Goal: Task Accomplishment & Management: Use online tool/utility

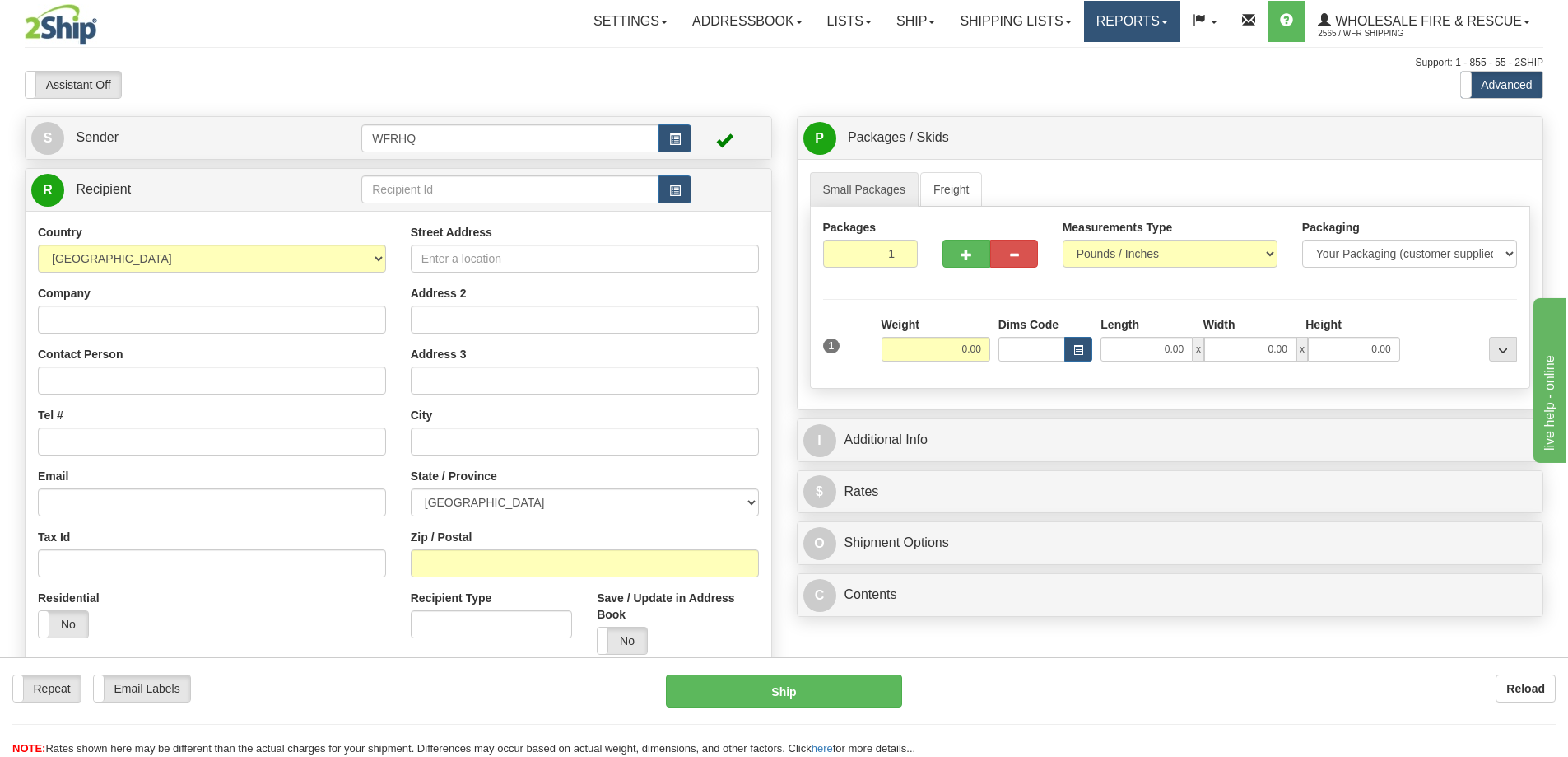
click at [1129, 24] on link "Reports" at bounding box center [1133, 21] width 96 height 41
click at [1100, 60] on link "Standard" at bounding box center [1105, 58] width 151 height 21
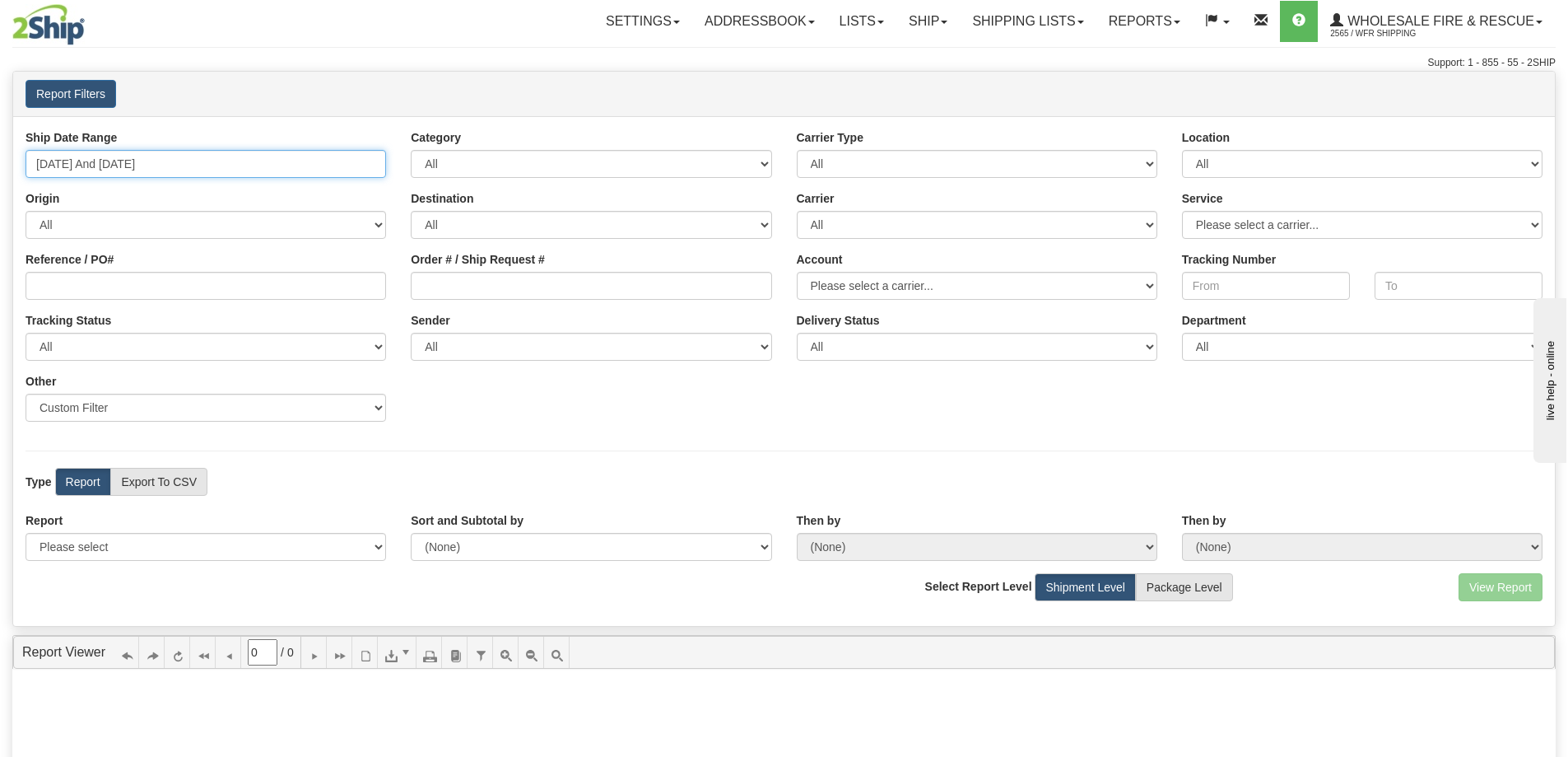
type input "[DATE]"
click at [94, 160] on input "[DATE] And [DATE]" at bounding box center [206, 164] width 361 height 28
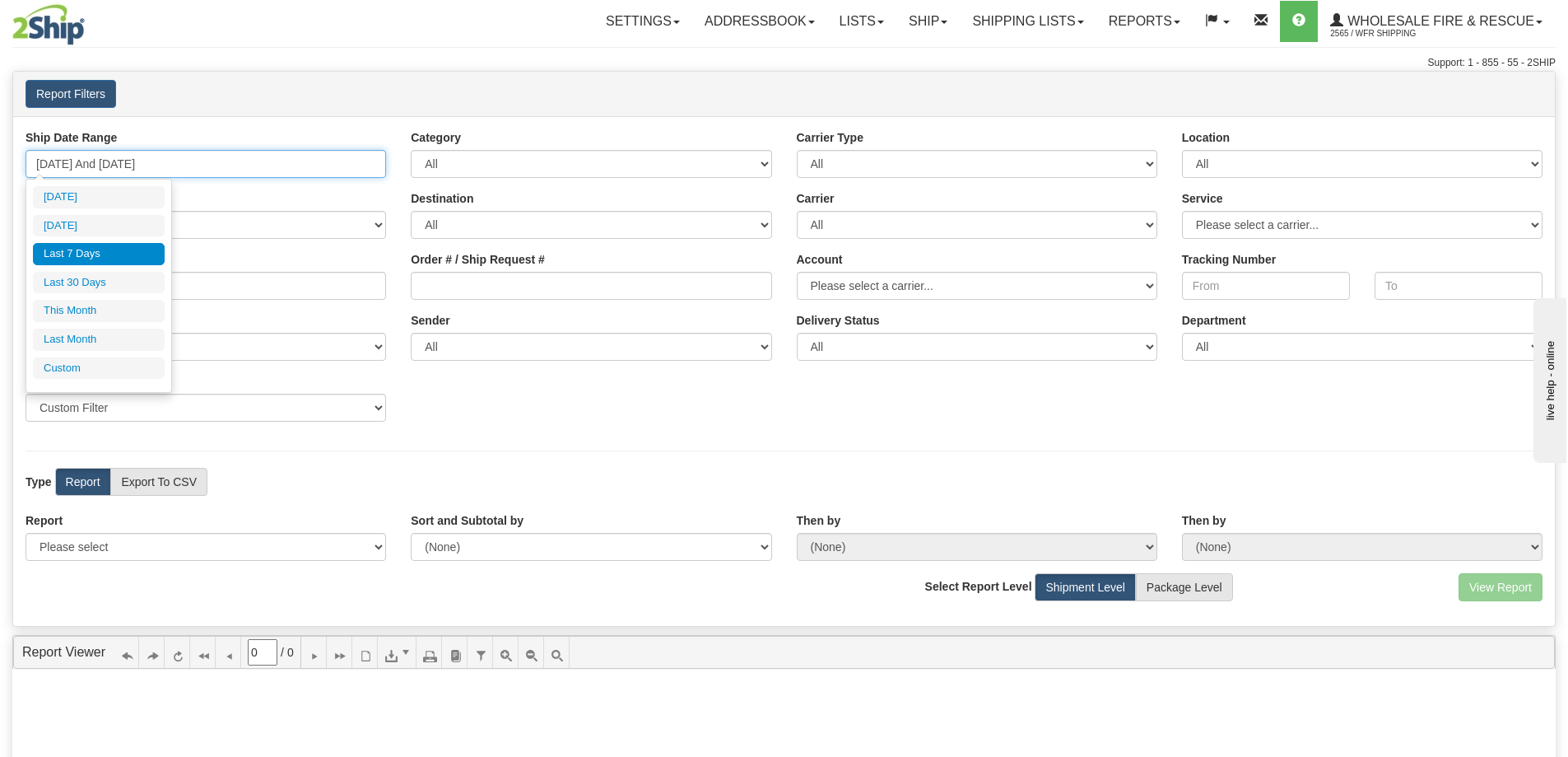
type input "[DATE]"
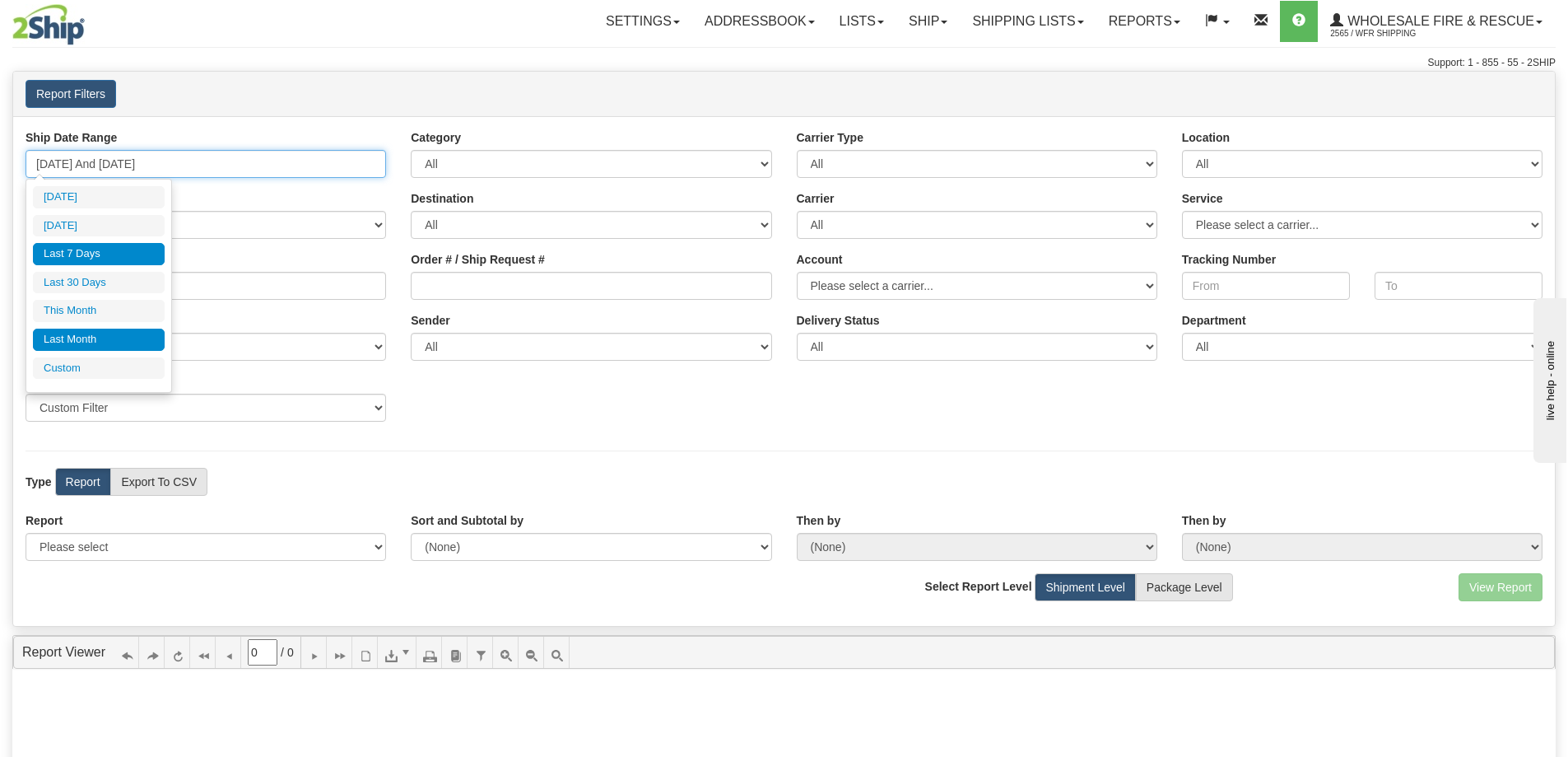
type input "[DATE]"
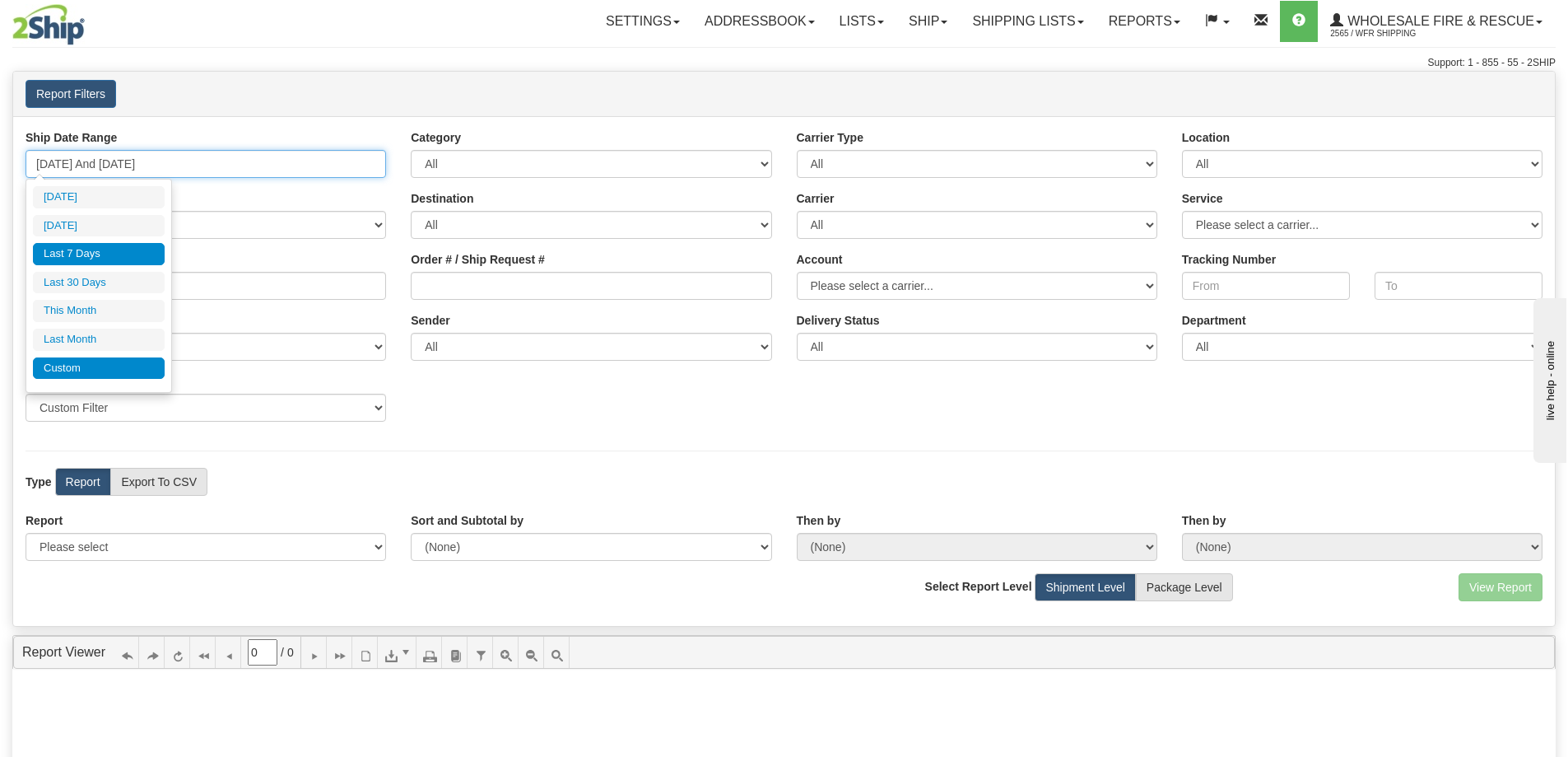
type input "[DATE]"
click at [106, 371] on li "Custom" at bounding box center [99, 368] width 131 height 22
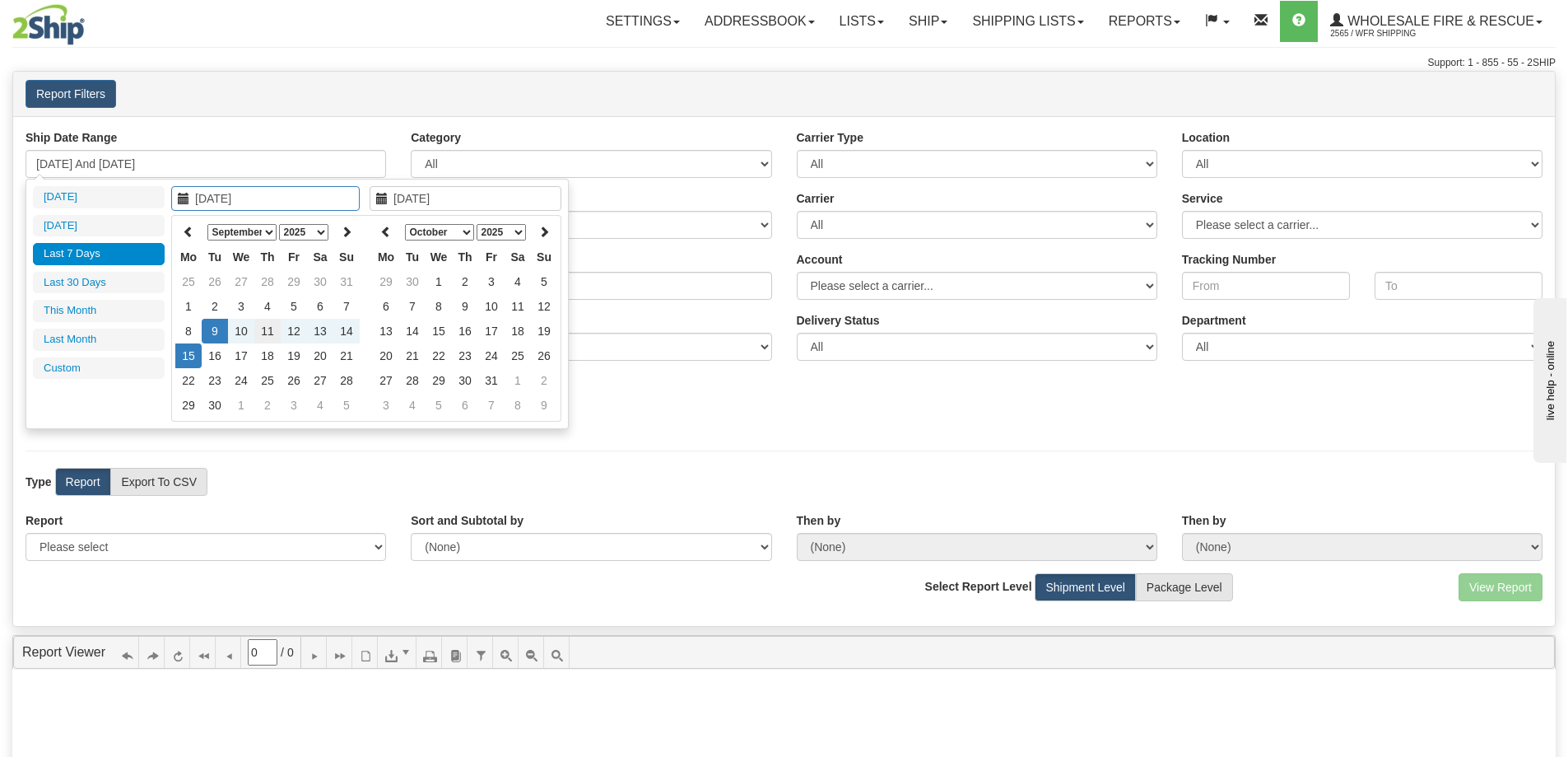
type input "[DATE]"
click at [266, 329] on td "11" at bounding box center [267, 331] width 26 height 25
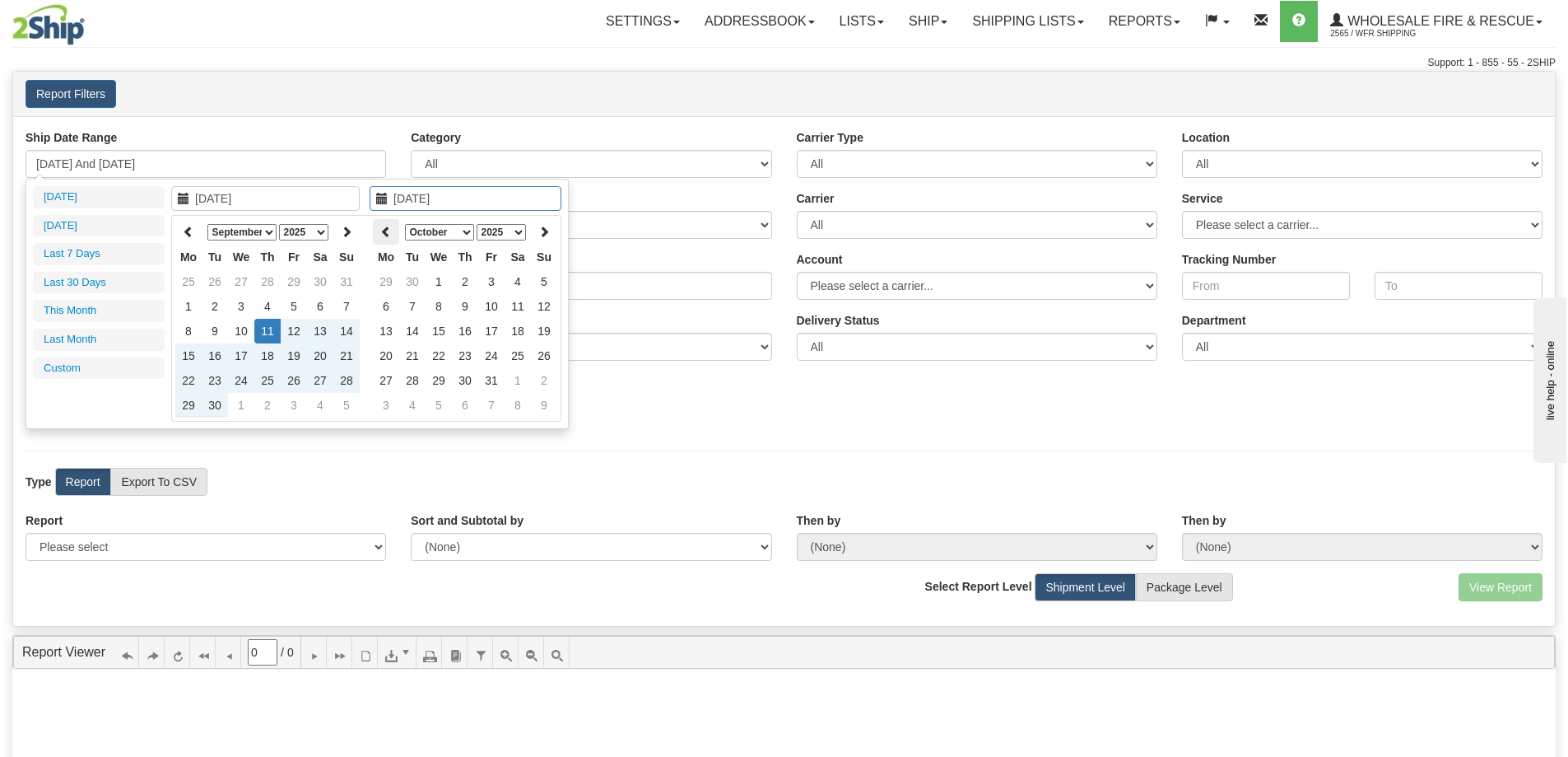
click at [386, 227] on icon at bounding box center [385, 230] width 11 height 11
type input "[DATE]"
click at [465, 328] on td "11" at bounding box center [465, 331] width 26 height 25
type input "[DATE] And [DATE]"
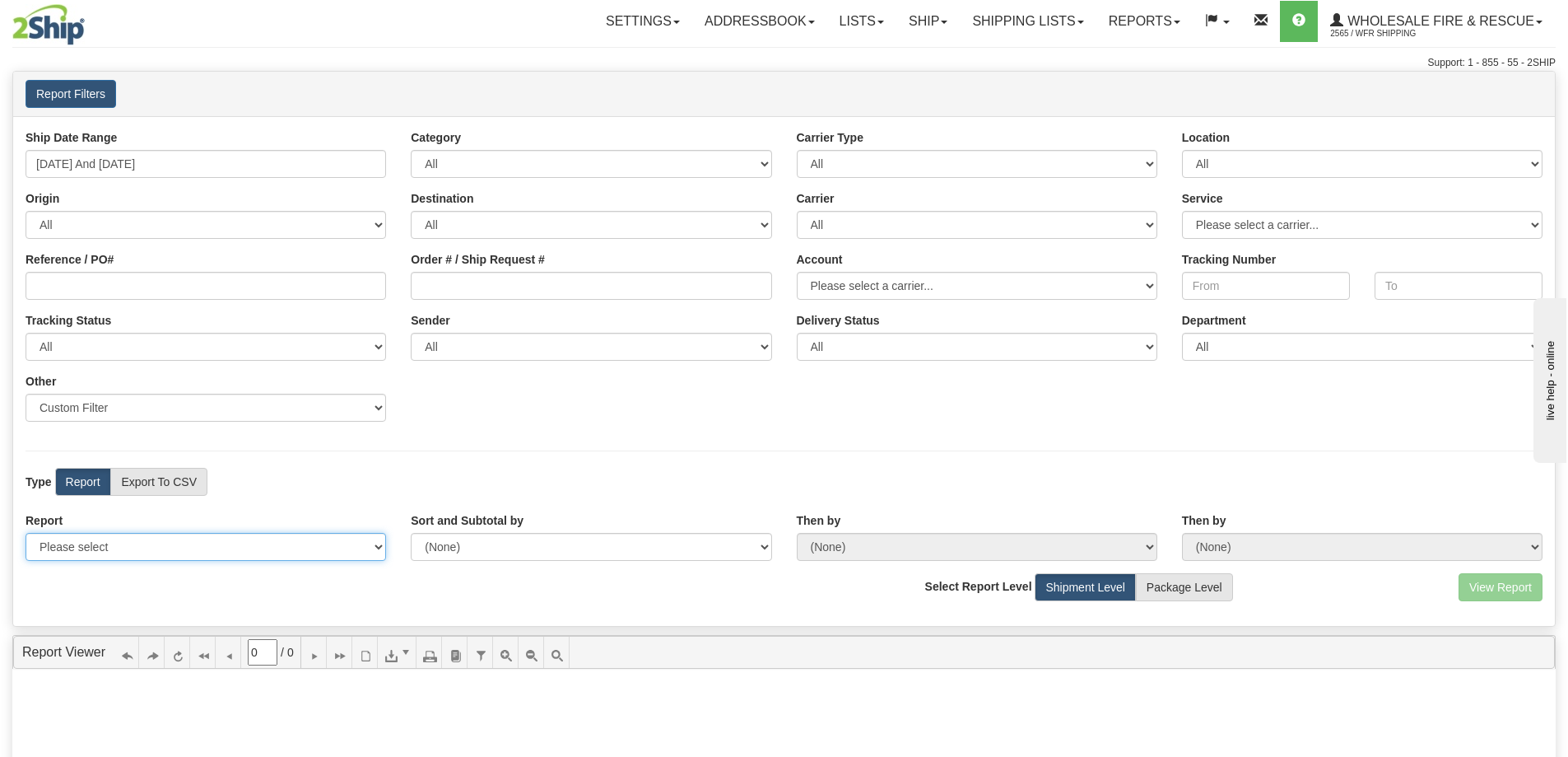
click at [87, 535] on select "Please select 1 Line Shipment Report Address Detail Basic Shipment Overview Can…" at bounding box center [206, 547] width 361 height 28
select select "Users\Full Reference Detail.trdx"
click at [25, 533] on select "Please select 1 Line Shipment Report Address Detail Basic Shipment Overview Can…" at bounding box center [206, 547] width 361 height 28
click at [1521, 584] on button "View Report" at bounding box center [1501, 587] width 84 height 28
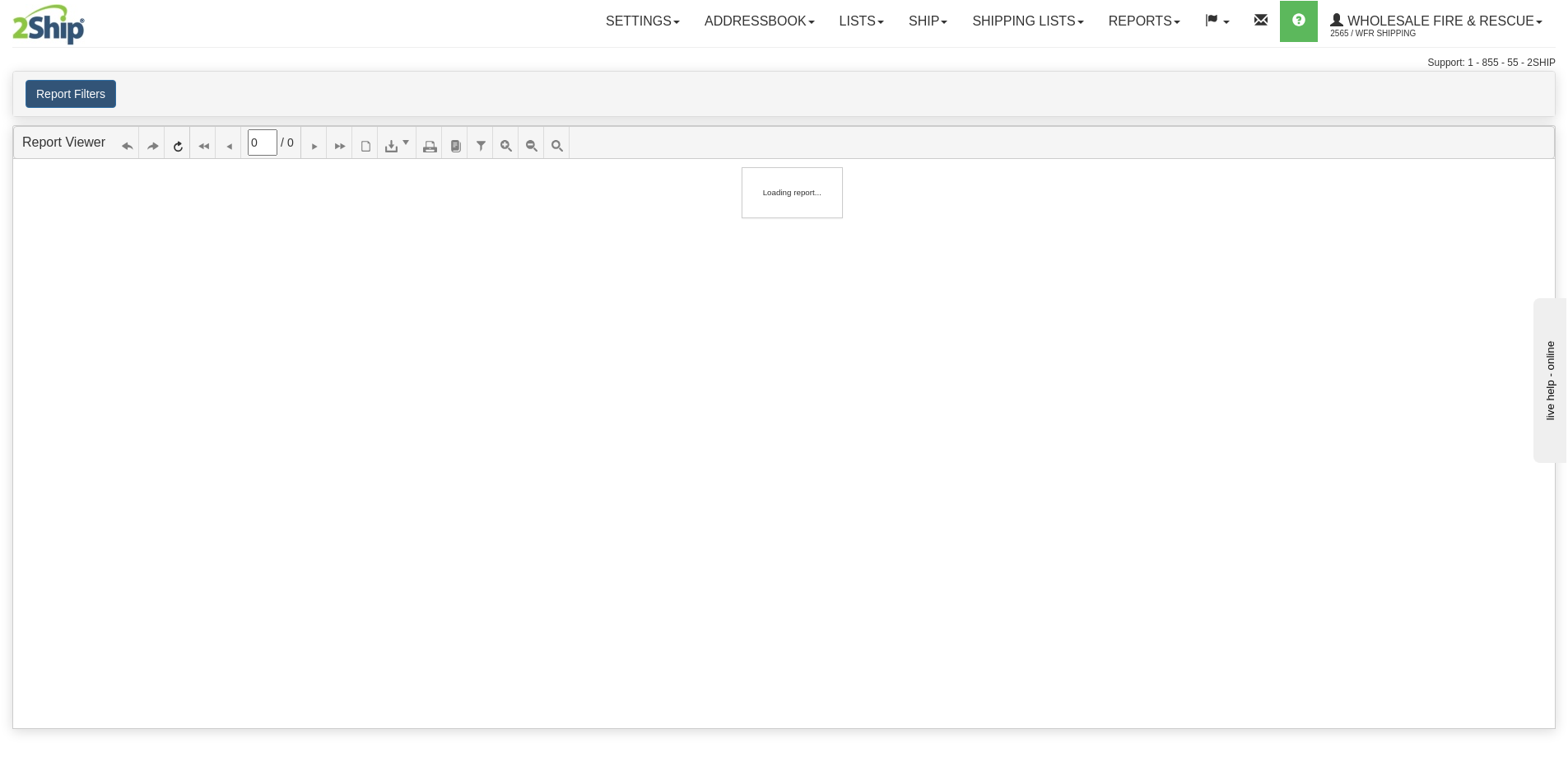
type input "1"
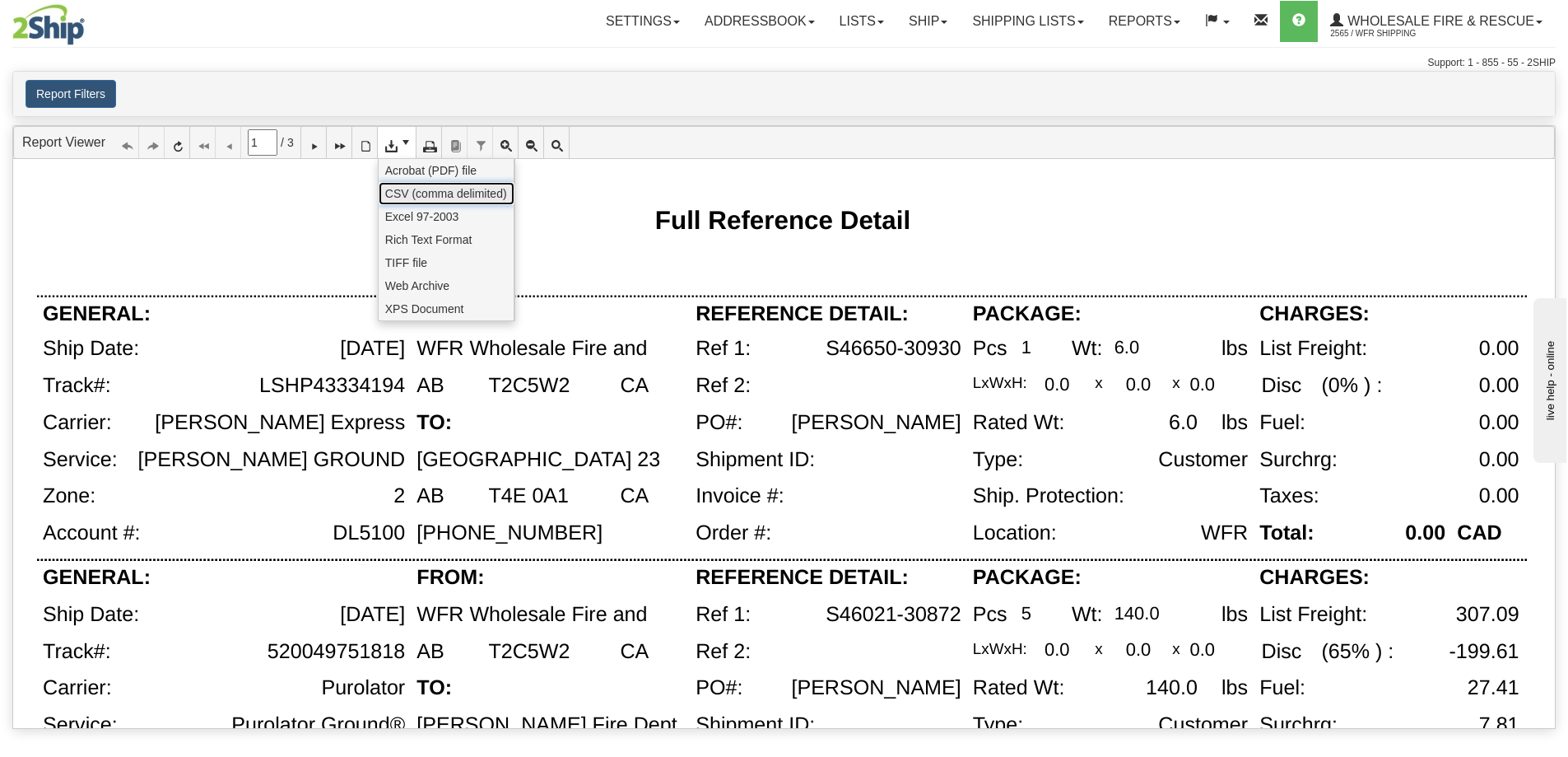
click at [406, 201] on span "CSV (comma delimited)" at bounding box center [446, 193] width 122 height 17
